Goal: Task Accomplishment & Management: Use online tool/utility

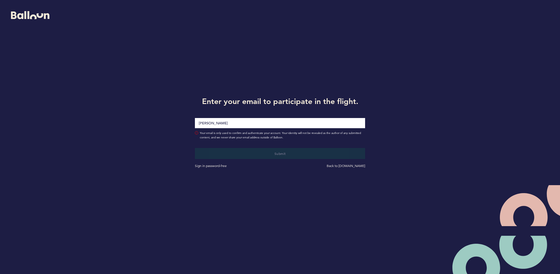
type input "[PERSON_NAME][EMAIL_ADDRESS][PERSON_NAME][DOMAIN_NAME]"
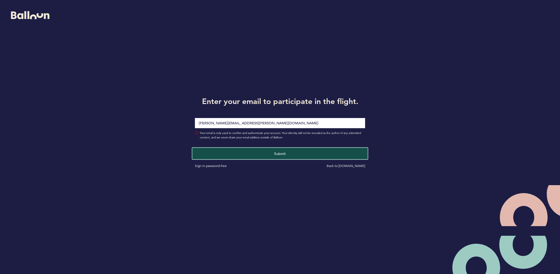
click at [266, 150] on button "Submit" at bounding box center [280, 152] width 175 height 11
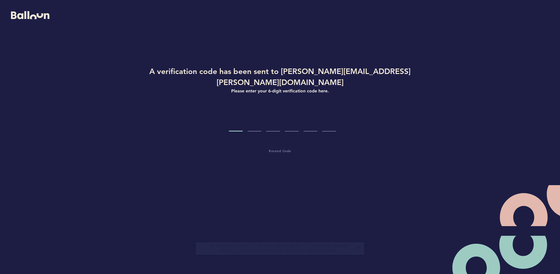
click at [236, 115] on input "Code digit 1" at bounding box center [236, 121] width 14 height 21
click at [238, 116] on input "Code digit 1" at bounding box center [236, 121] width 14 height 21
type input "9"
type input "4"
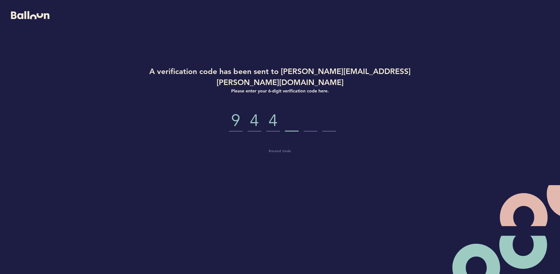
type input "5"
type input "9"
type input "2"
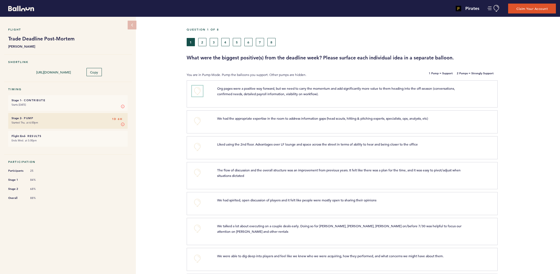
click at [196, 91] on button "+0" at bounding box center [197, 90] width 11 height 11
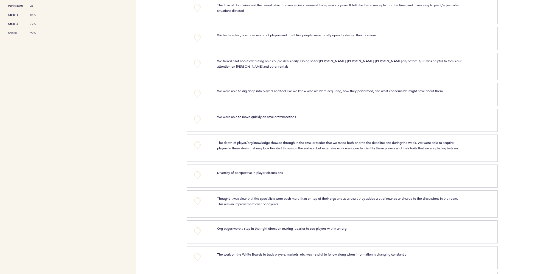
scroll to position [192, 0]
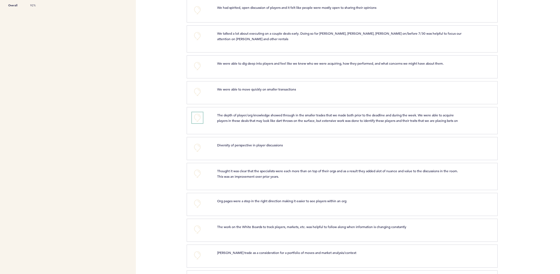
click at [196, 117] on button "+0" at bounding box center [197, 117] width 11 height 11
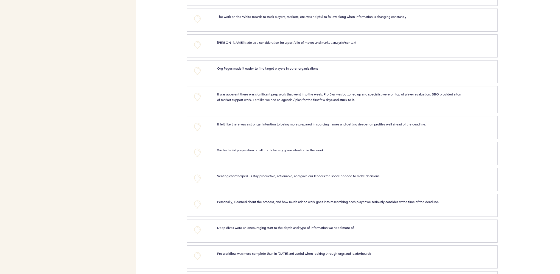
scroll to position [412, 0]
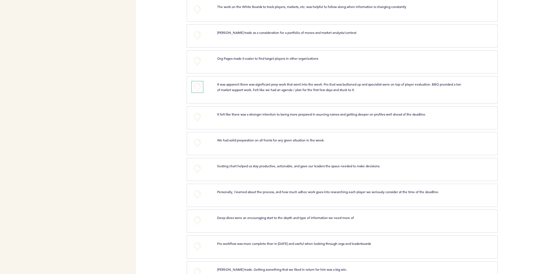
click at [196, 83] on button "+0" at bounding box center [197, 86] width 11 height 11
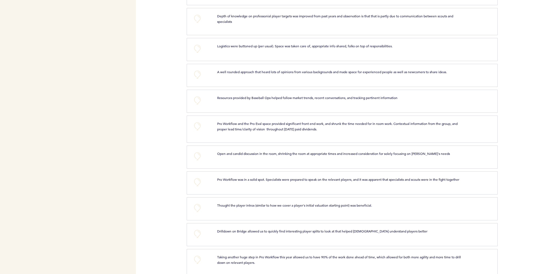
scroll to position [769, 0]
click at [196, 94] on button "+0" at bounding box center [197, 99] width 11 height 11
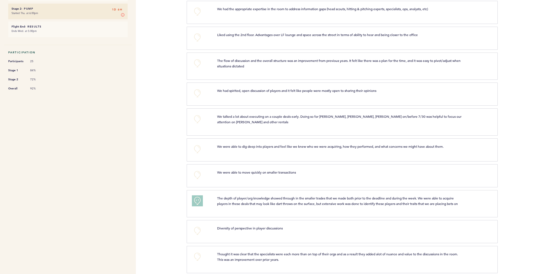
scroll to position [0, 0]
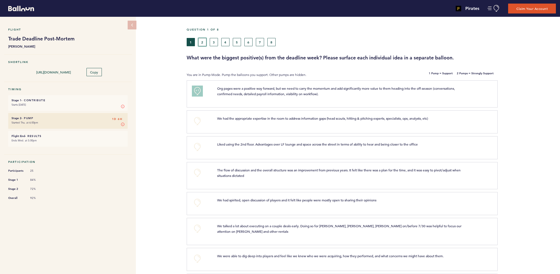
click at [203, 42] on button "2" at bounding box center [202, 42] width 8 height 8
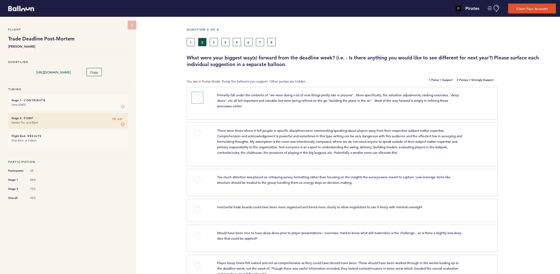
click at [197, 97] on button "+0" at bounding box center [197, 97] width 11 height 11
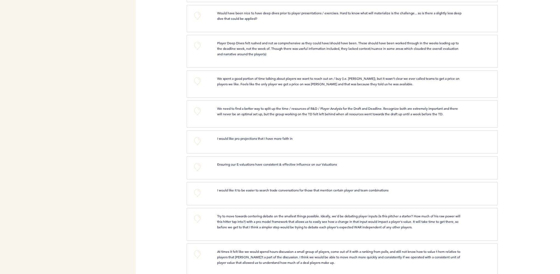
scroll to position [220, 0]
click at [198, 80] on button "+0" at bounding box center [197, 80] width 11 height 11
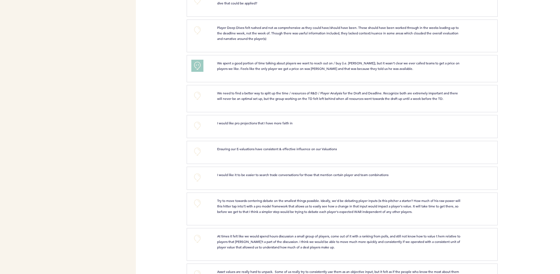
scroll to position [247, 0]
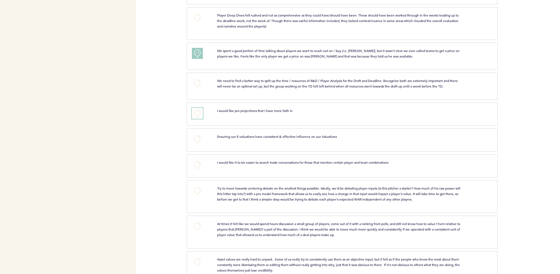
click at [197, 111] on button "+0" at bounding box center [197, 113] width 11 height 11
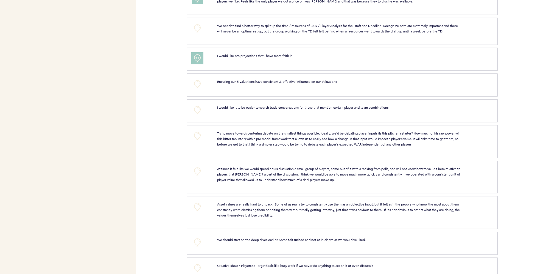
scroll to position [330, 0]
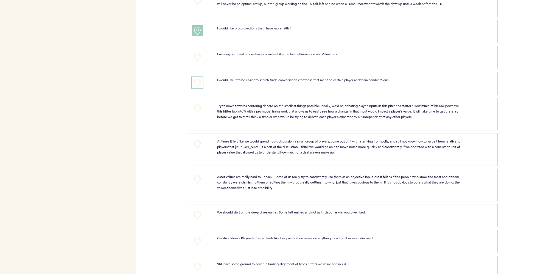
click at [197, 82] on button "+0" at bounding box center [197, 82] width 11 height 11
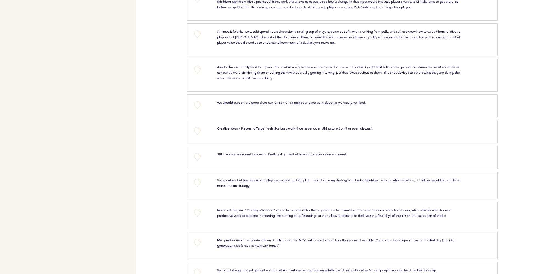
scroll to position [439, 0]
click at [197, 67] on button "+0" at bounding box center [197, 69] width 11 height 11
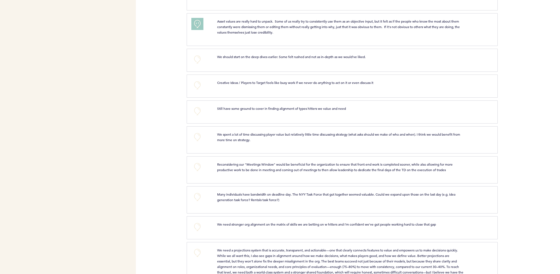
scroll to position [494, 0]
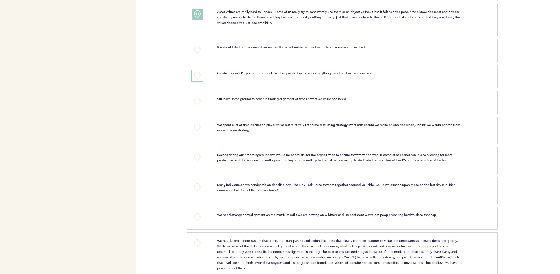
click at [197, 74] on button "+0" at bounding box center [197, 75] width 11 height 11
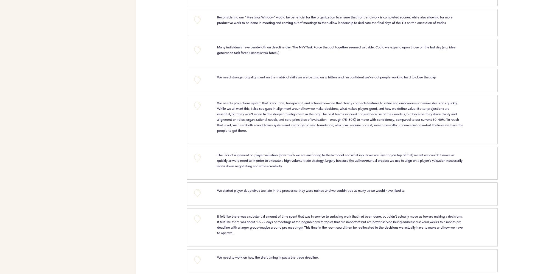
scroll to position [659, 0]
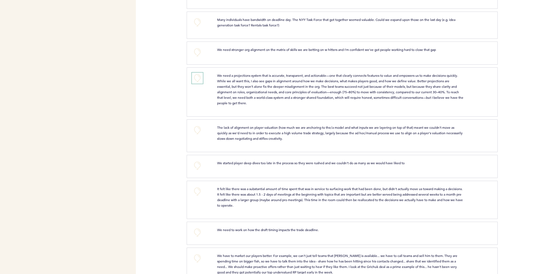
click at [199, 76] on button "+0" at bounding box center [197, 78] width 11 height 11
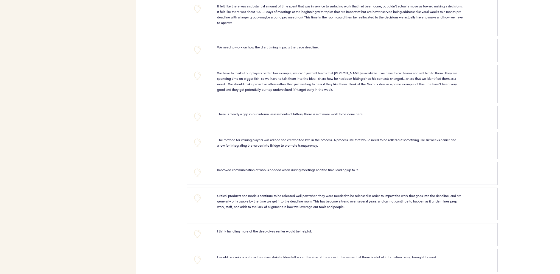
scroll to position [851, 0]
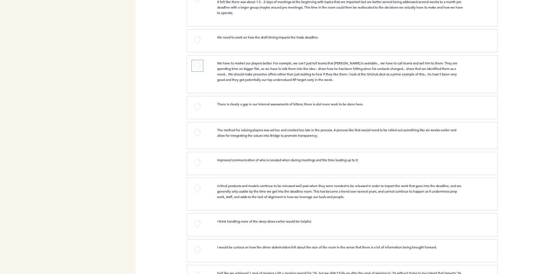
click at [200, 63] on button "+0" at bounding box center [197, 65] width 11 height 11
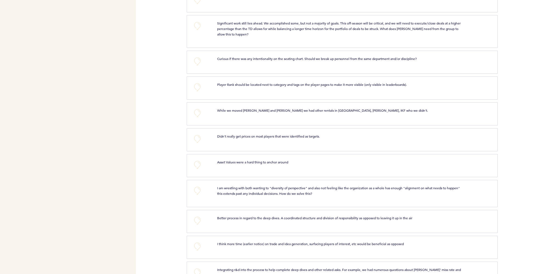
scroll to position [1208, 0]
click at [198, 108] on button "+0" at bounding box center [197, 112] width 11 height 11
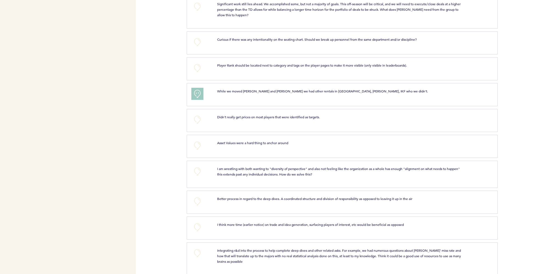
scroll to position [1236, 0]
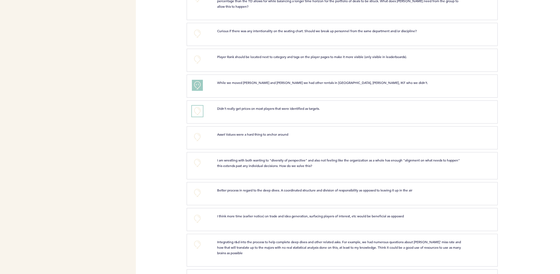
click at [198, 105] on button "+0" at bounding box center [197, 110] width 11 height 11
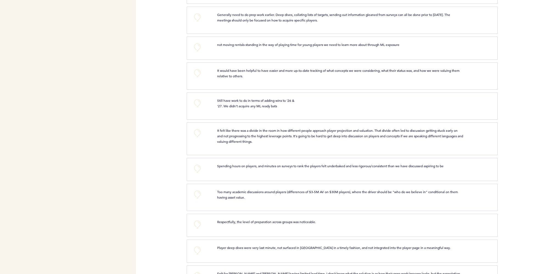
scroll to position [1538, 0]
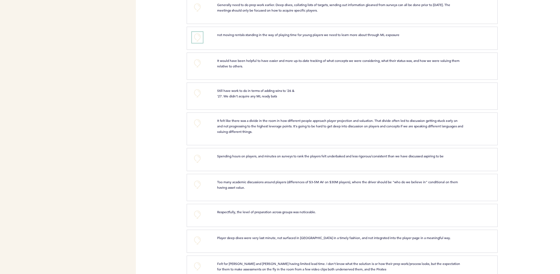
click at [200, 32] on button "+0" at bounding box center [197, 37] width 11 height 11
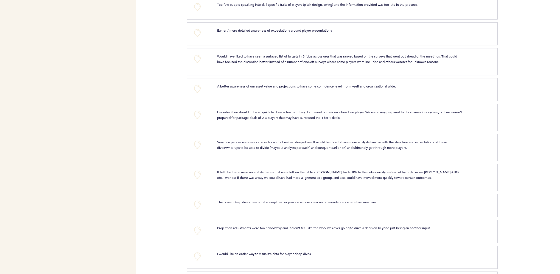
scroll to position [1895, 0]
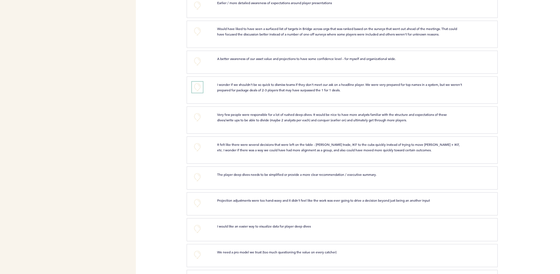
click at [200, 82] on button "+0" at bounding box center [197, 87] width 11 height 11
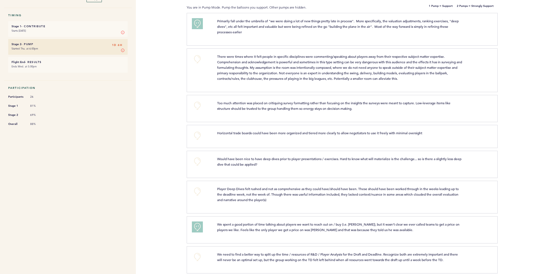
scroll to position [0, 0]
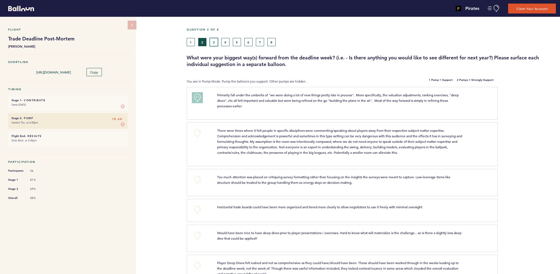
click at [214, 42] on button "3" at bounding box center [214, 42] width 8 height 8
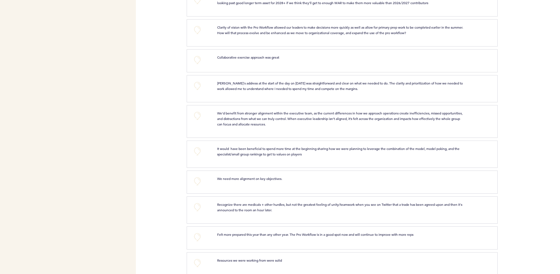
scroll to position [420, 0]
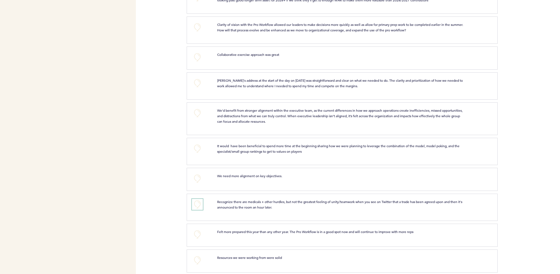
click at [194, 199] on button "+0" at bounding box center [197, 204] width 11 height 11
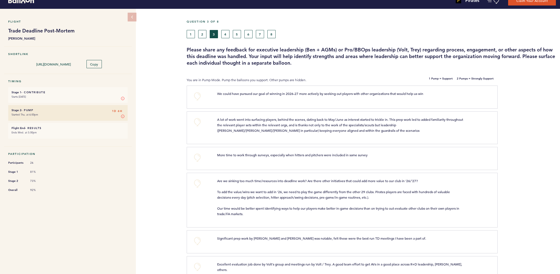
scroll to position [0, 0]
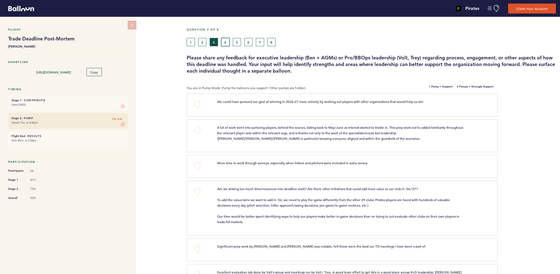
click at [227, 42] on button "4" at bounding box center [225, 42] width 8 height 8
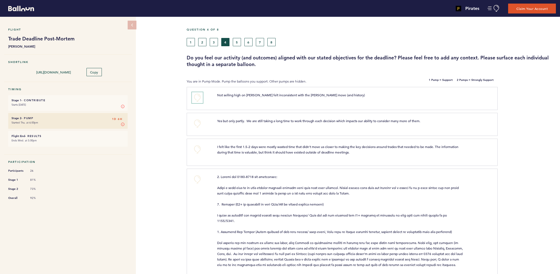
click at [199, 96] on button "+0" at bounding box center [197, 97] width 11 height 11
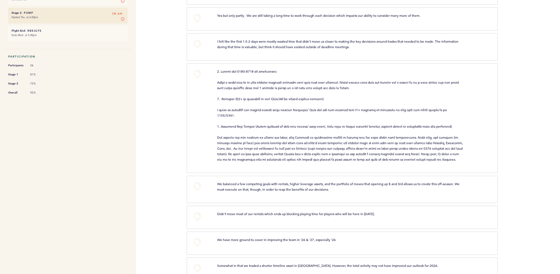
scroll to position [105, 0]
